Goal: Transaction & Acquisition: Purchase product/service

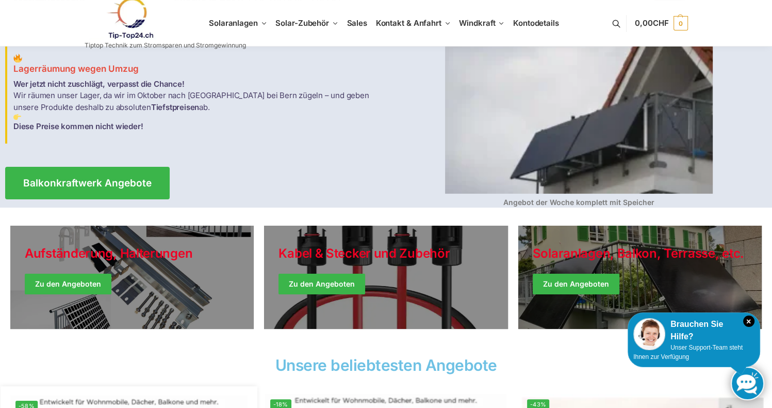
scroll to position [172, 0]
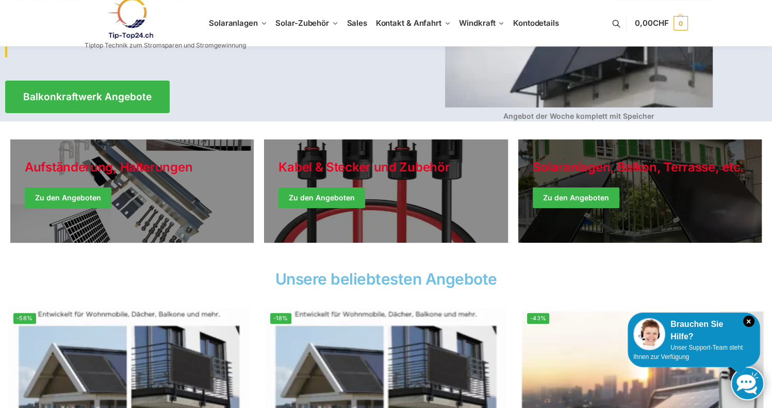
click at [572, 206] on link "Winter Jackets" at bounding box center [639, 190] width 243 height 103
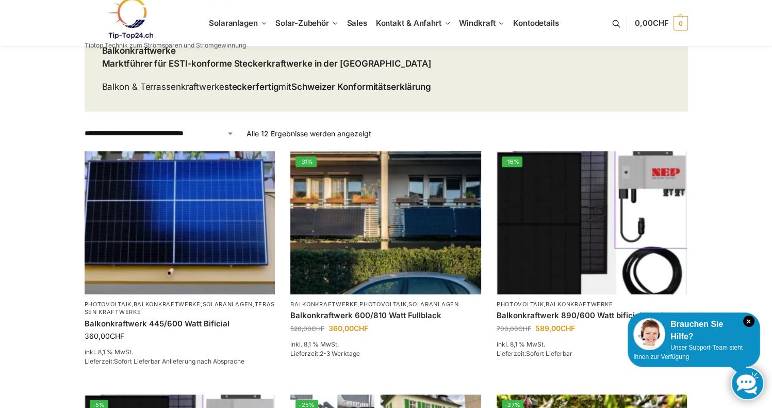
scroll to position [172, 0]
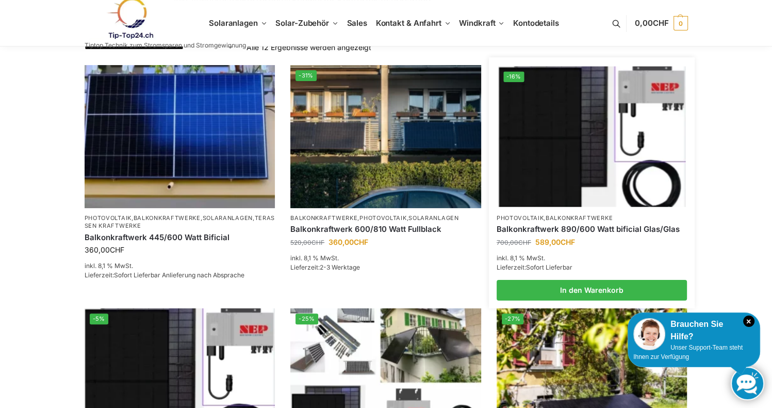
click at [550, 163] on img at bounding box center [591, 136] width 187 height 140
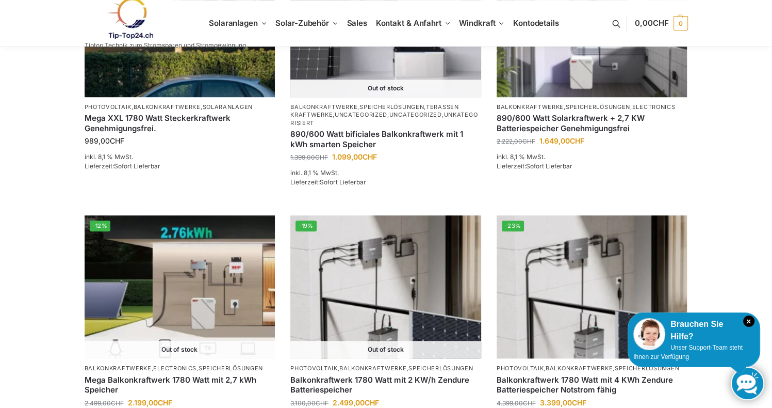
scroll to position [602, 0]
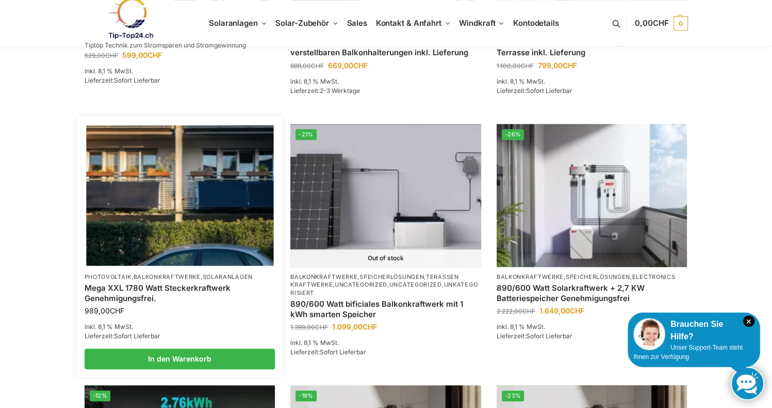
click at [167, 216] on img at bounding box center [179, 195] width 187 height 140
